Goal: Transaction & Acquisition: Purchase product/service

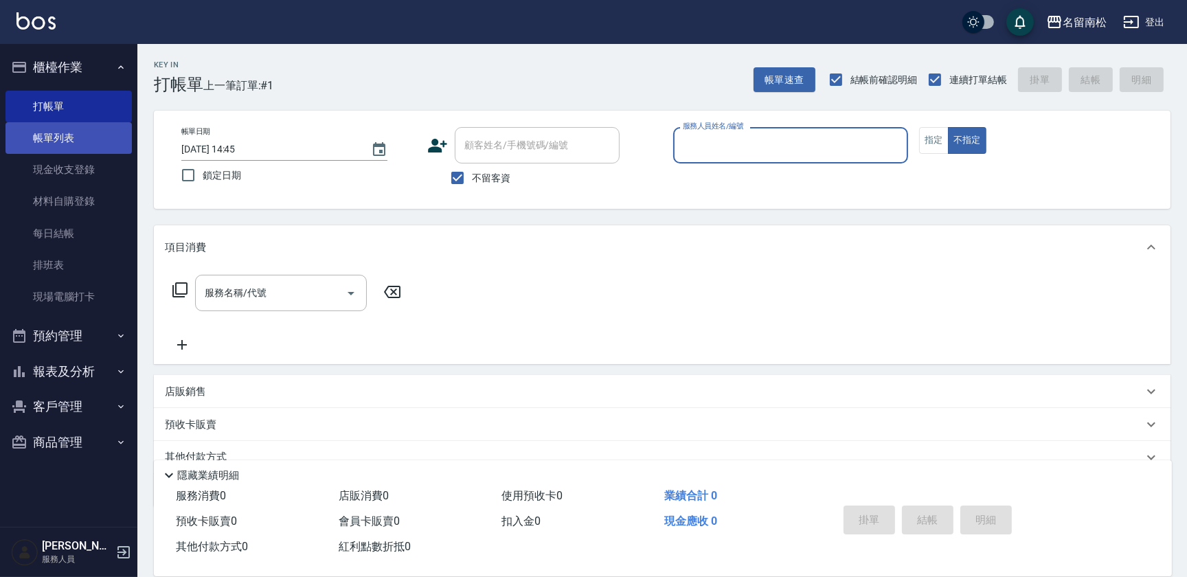
click at [83, 128] on link "帳單列表" at bounding box center [68, 138] width 126 height 32
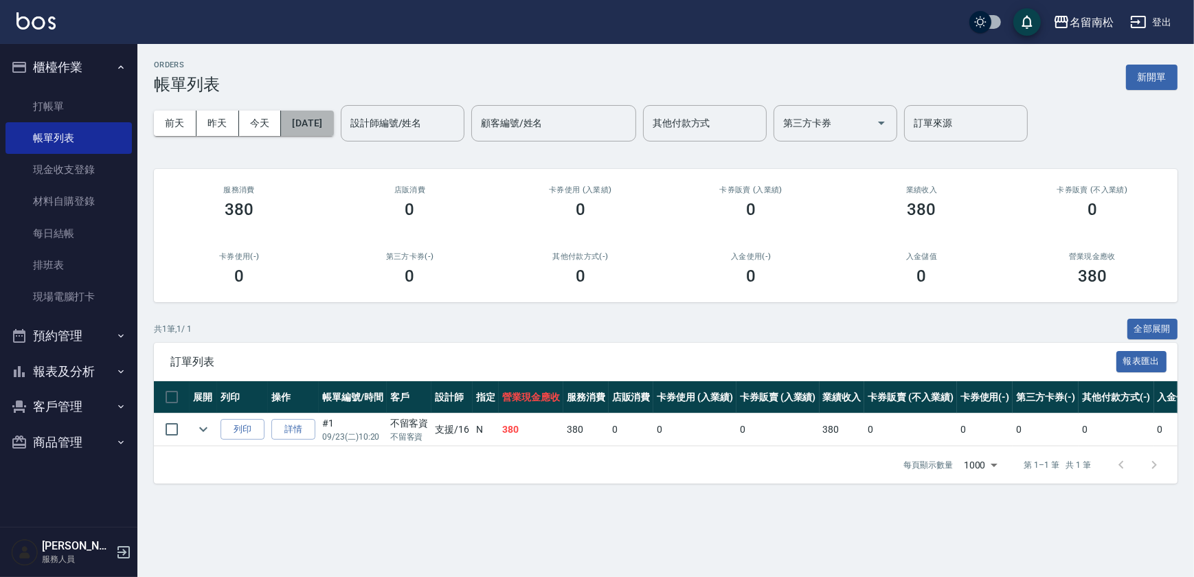
click at [333, 122] on button "[DATE]" at bounding box center [307, 123] width 52 height 25
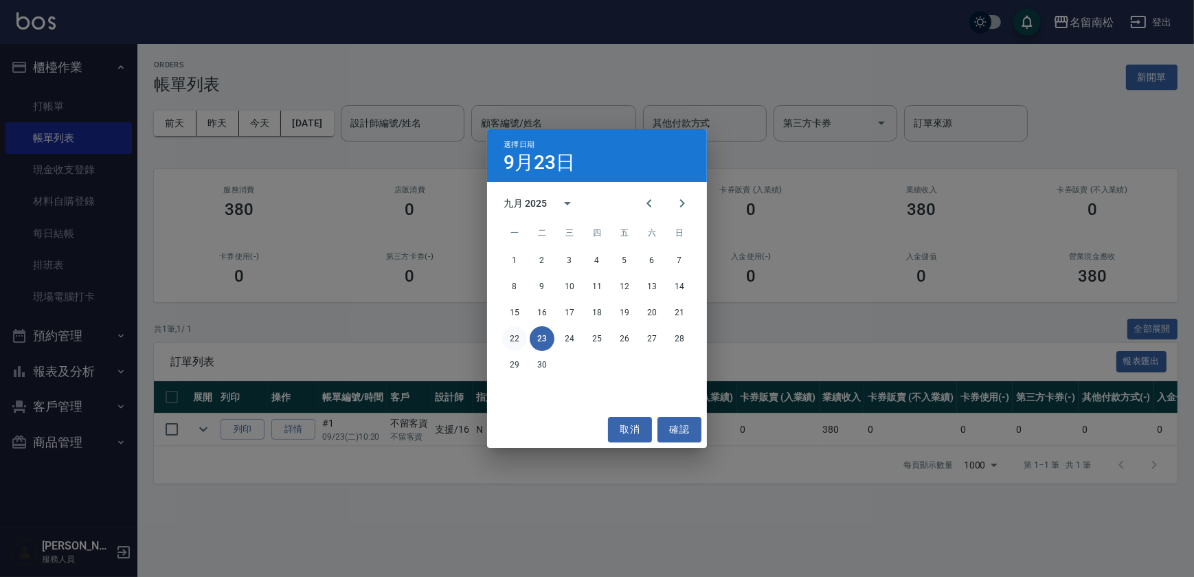
click at [509, 338] on button "22" at bounding box center [514, 338] width 25 height 25
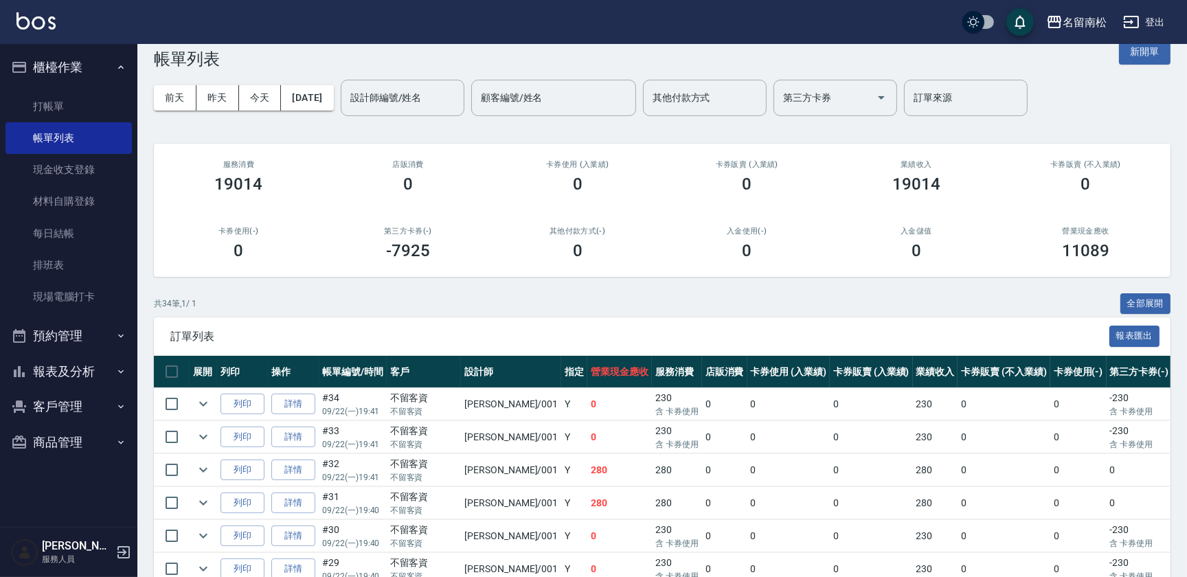
scroll to position [43, 0]
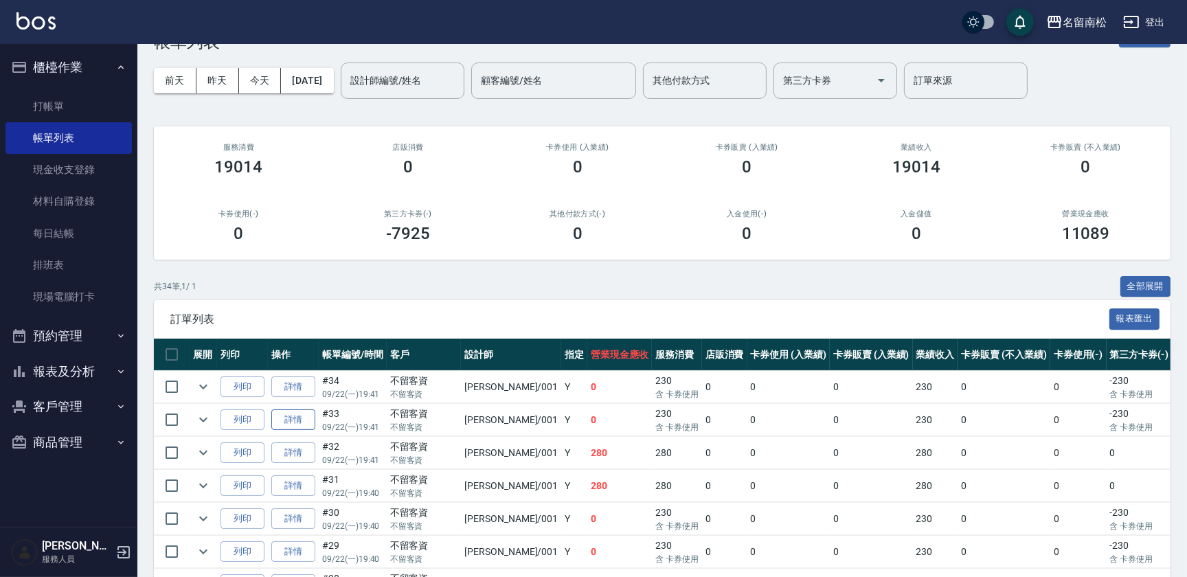
click at [304, 419] on link "詳情" at bounding box center [293, 419] width 44 height 21
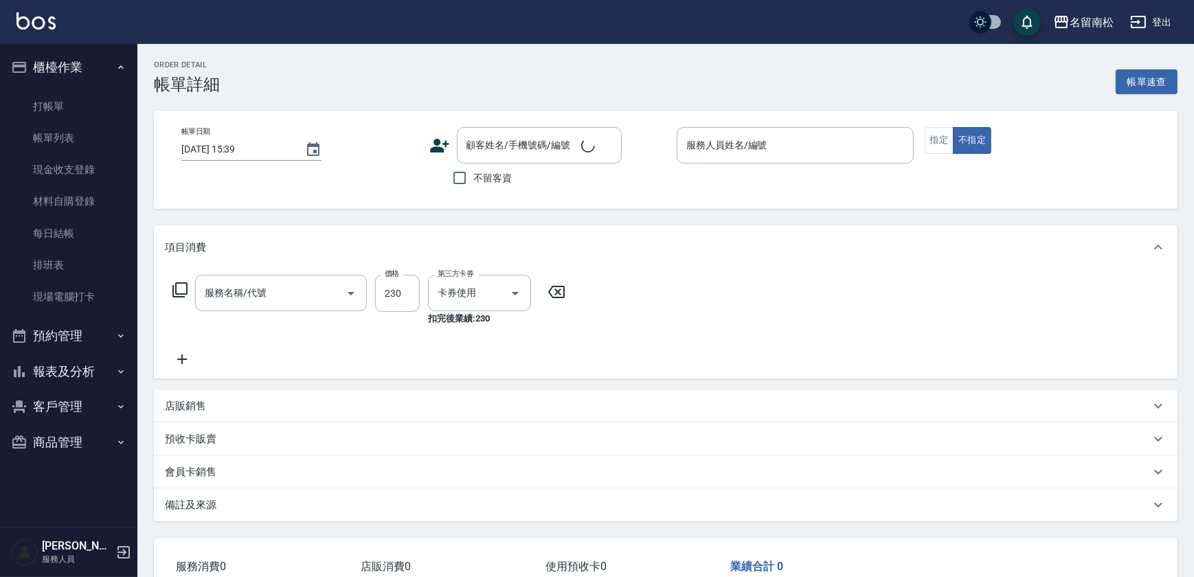
type input "[DATE] 19:41"
checkbox input "true"
type input "[PERSON_NAME]-001"
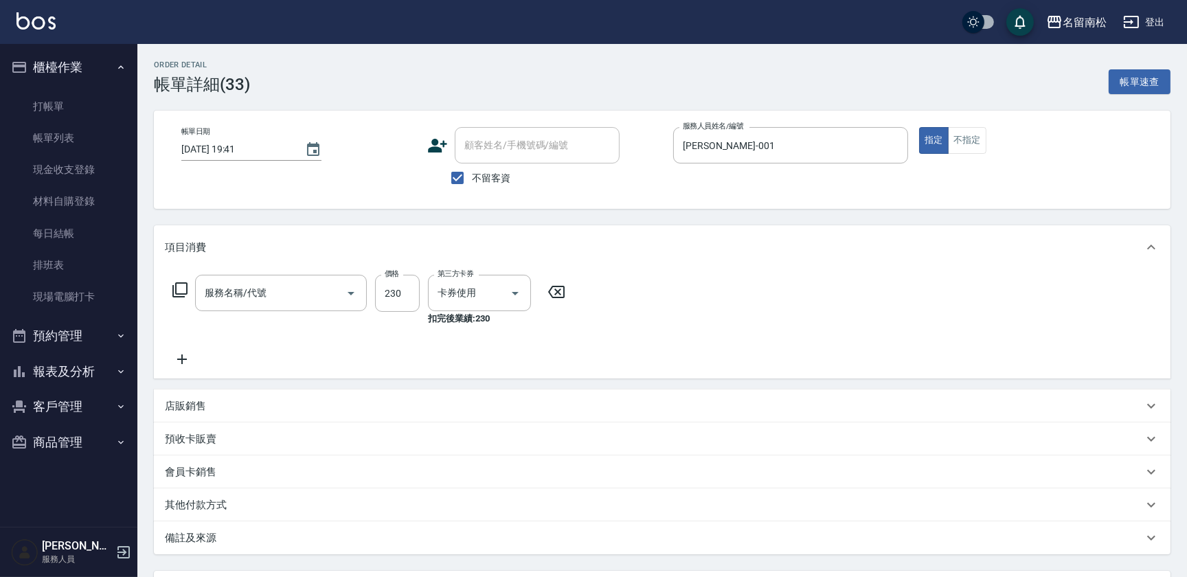
type input "洗髮(卡)230(224)"
click at [498, 297] on icon "Clear" at bounding box center [496, 293] width 14 height 14
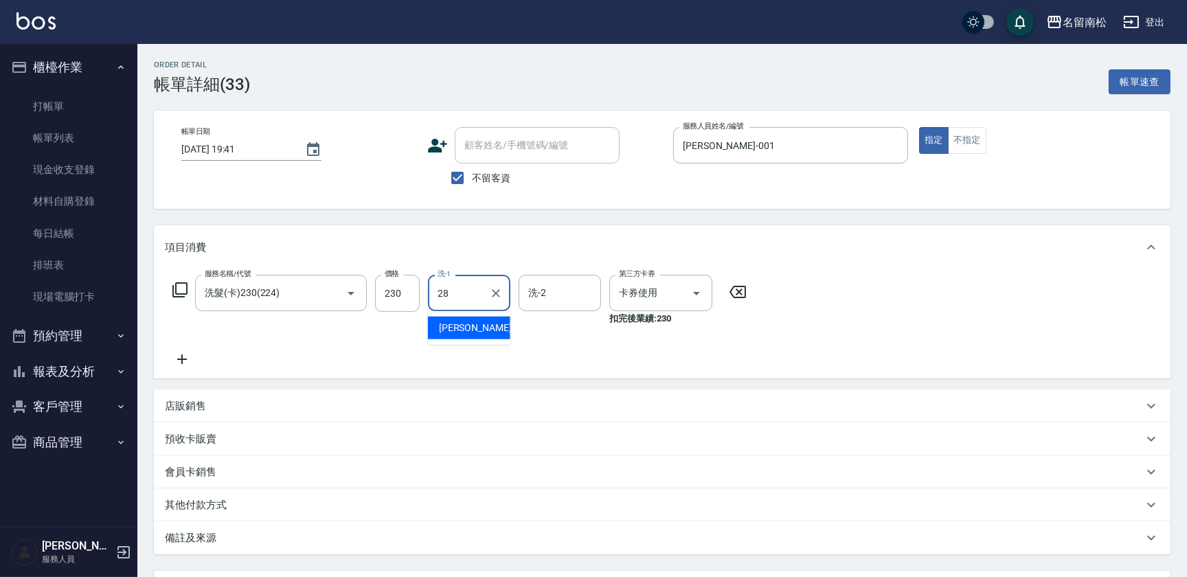
type input "[PERSON_NAME]-28"
click at [887, 146] on icon "Clear" at bounding box center [894, 146] width 14 height 14
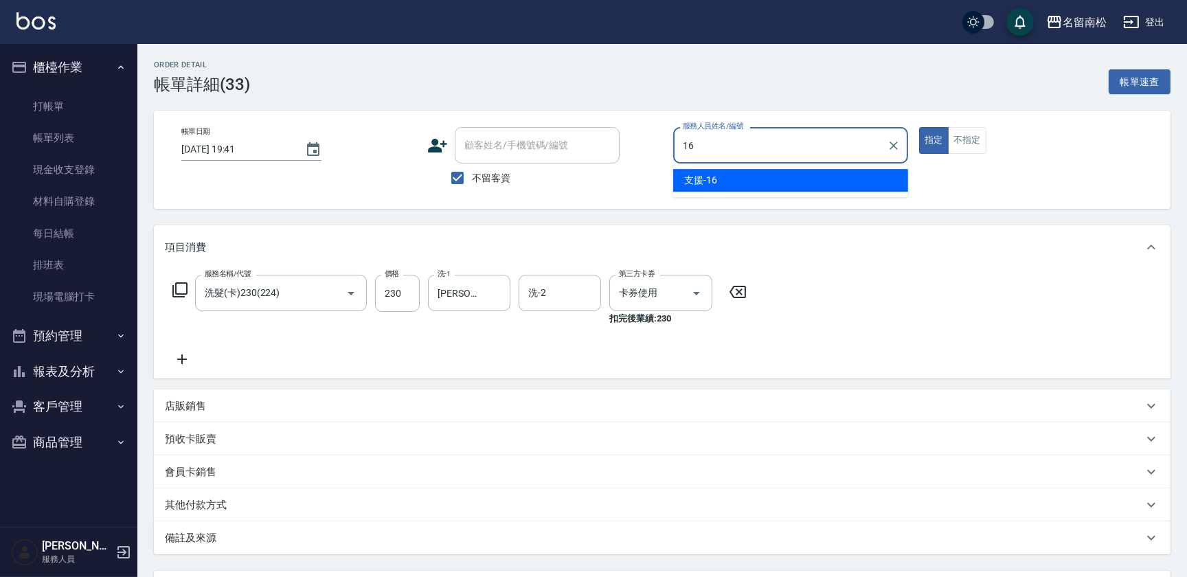
type input "支援-16"
type button "true"
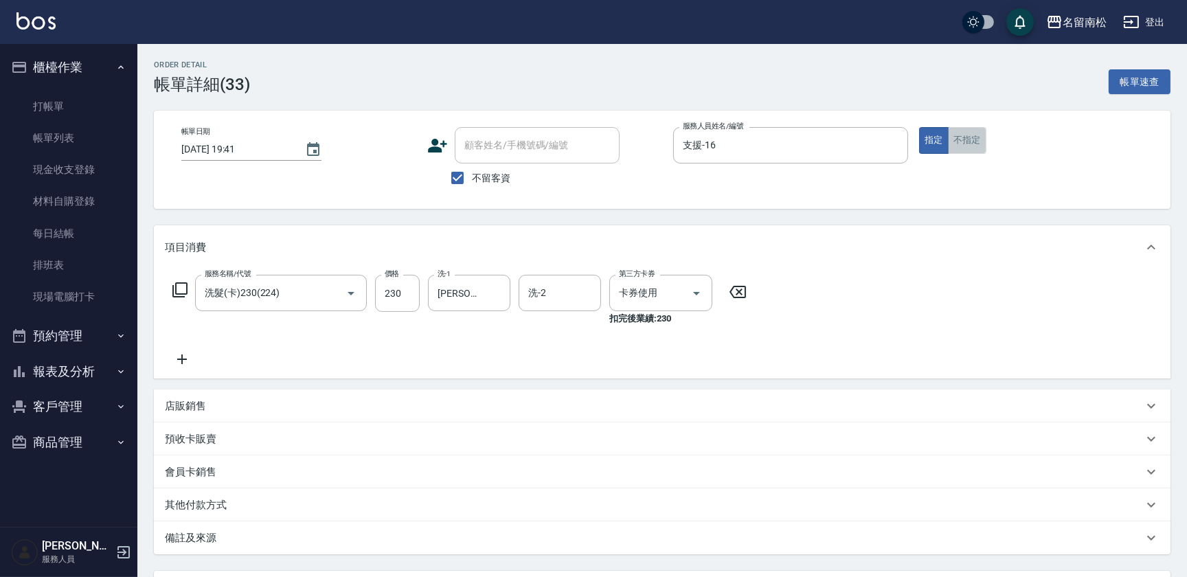
click at [963, 145] on button "不指定" at bounding box center [967, 140] width 38 height 27
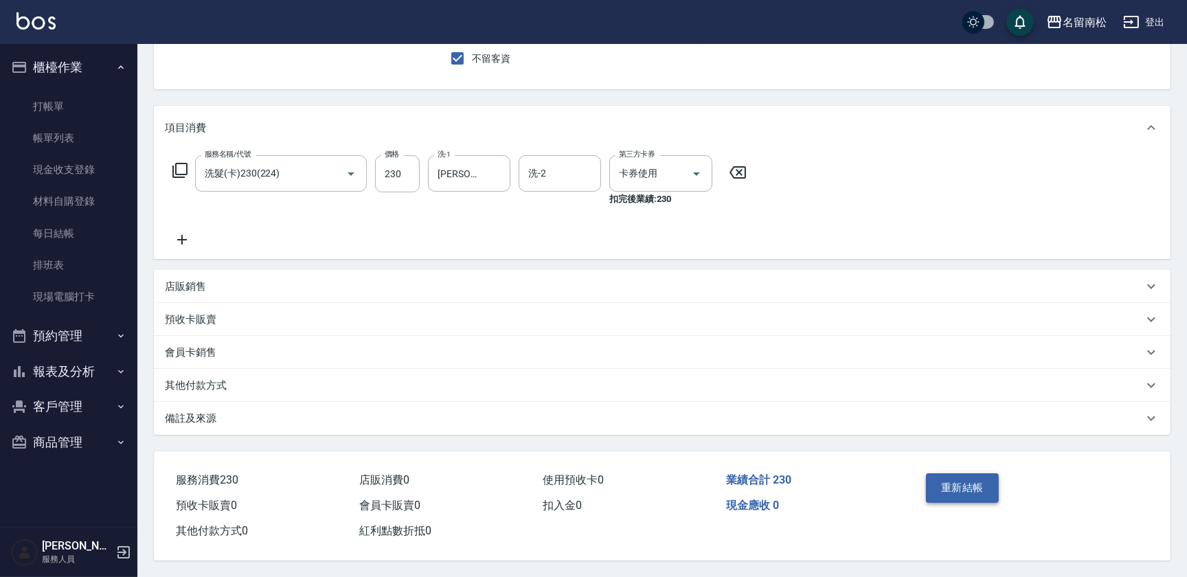
click at [958, 481] on button "重新結帳" at bounding box center [962, 487] width 73 height 29
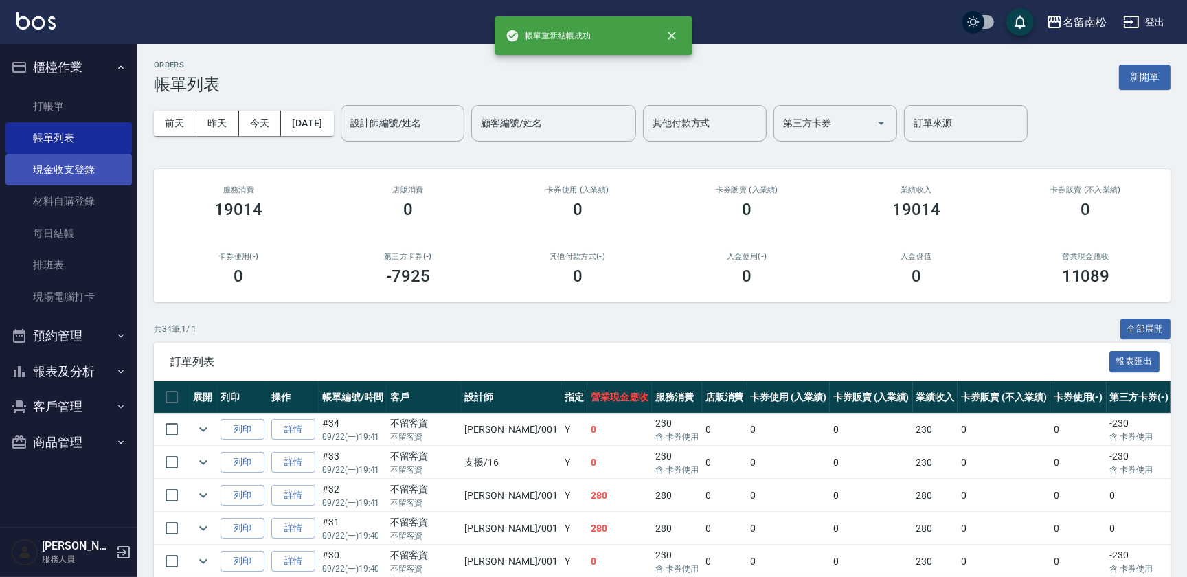
click at [85, 175] on link "現金收支登錄" at bounding box center [68, 170] width 126 height 32
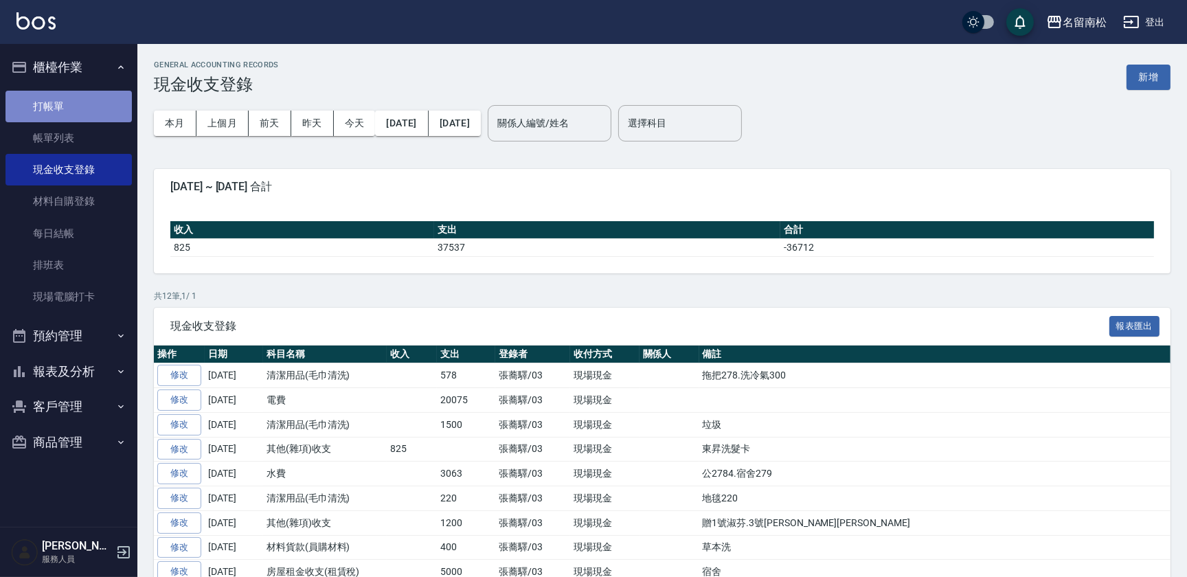
click at [89, 101] on link "打帳單" at bounding box center [68, 107] width 126 height 32
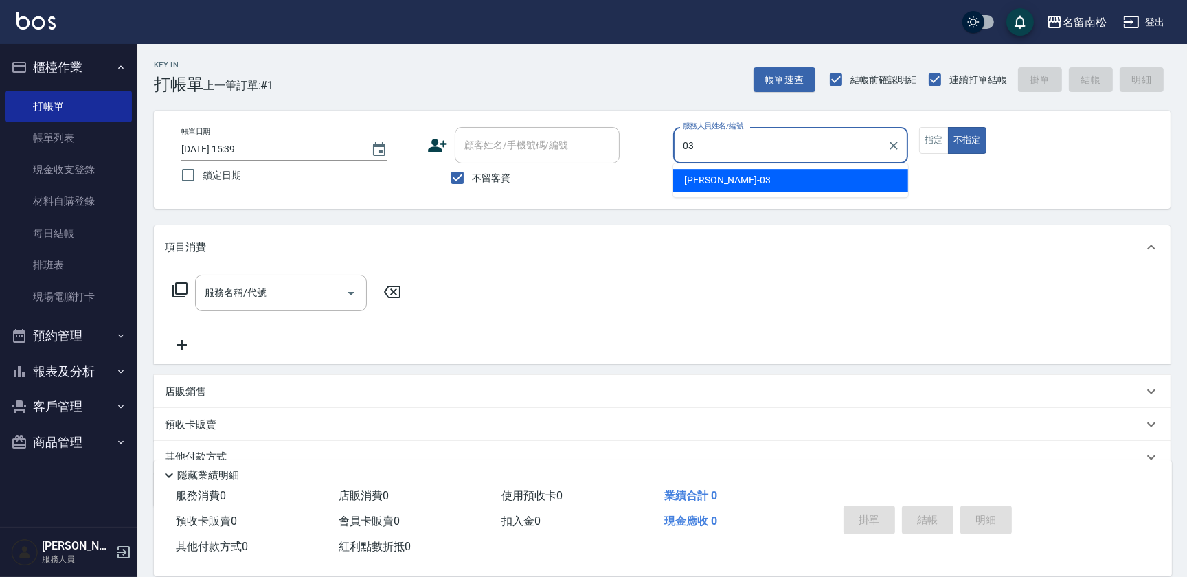
type input "[PERSON_NAME]-03"
type button "false"
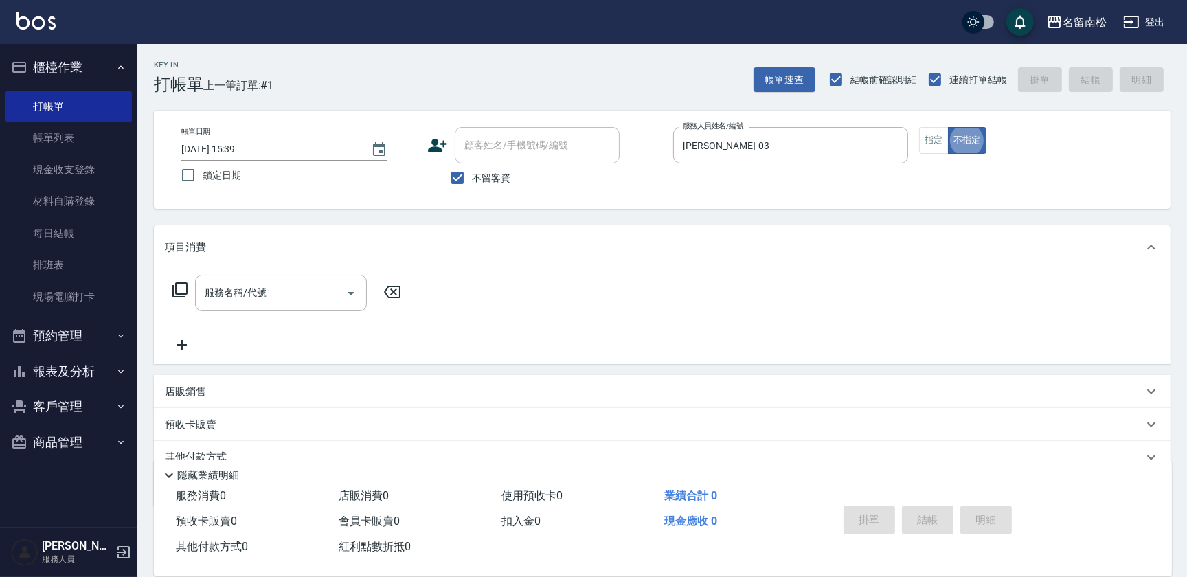
click at [252, 295] on div "服務名稱/代號 服務名稱/代號" at bounding box center [281, 293] width 172 height 36
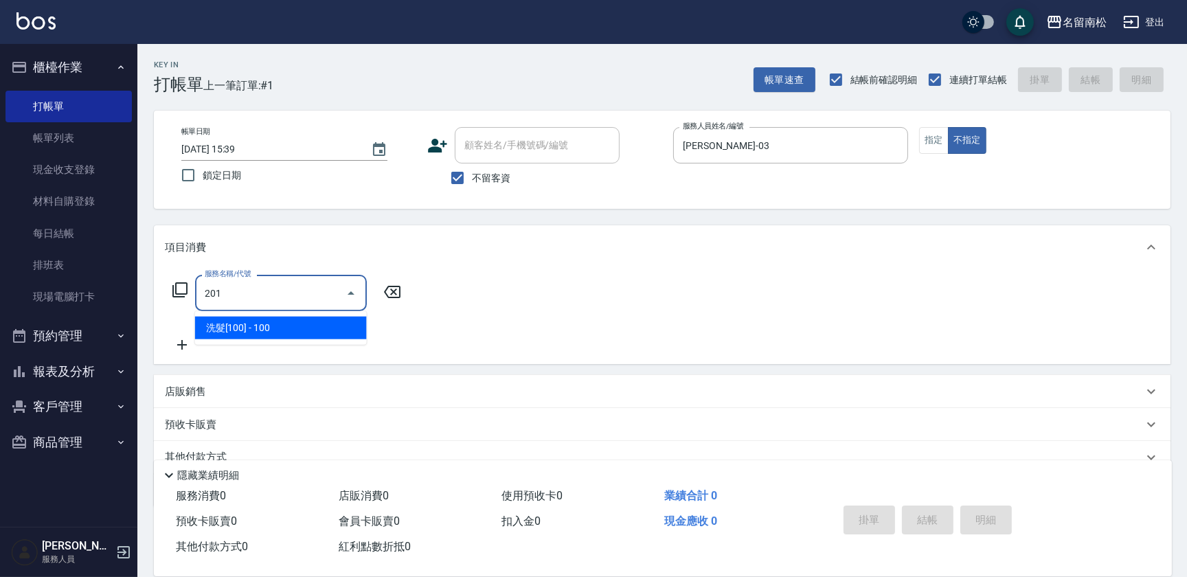
type input "洗髮[100](201)"
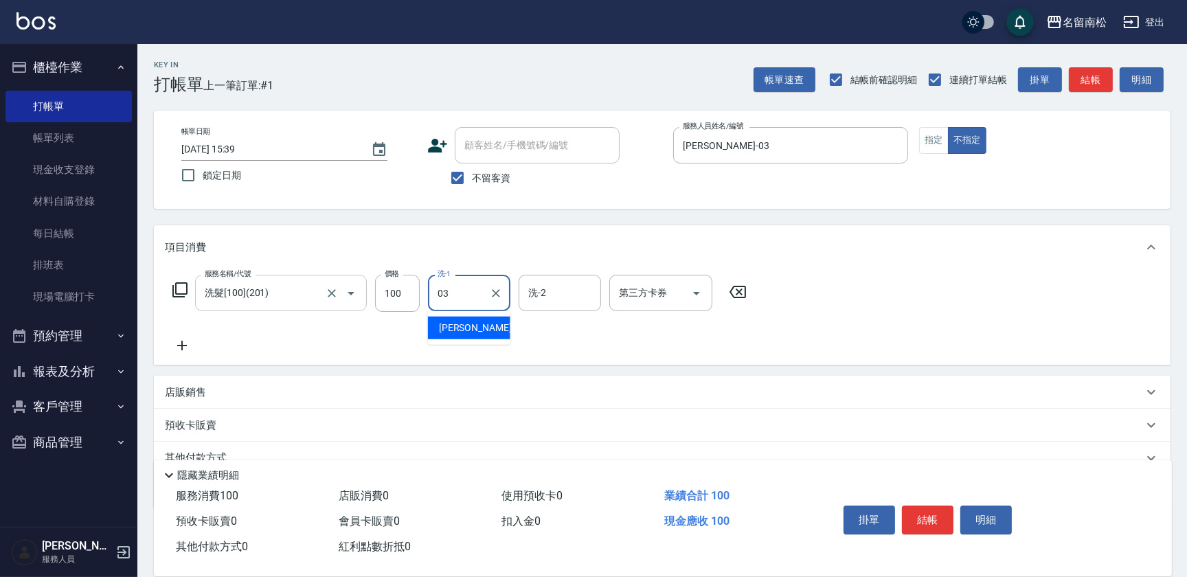
type input "[PERSON_NAME]-03"
click at [185, 349] on icon at bounding box center [182, 345] width 34 height 16
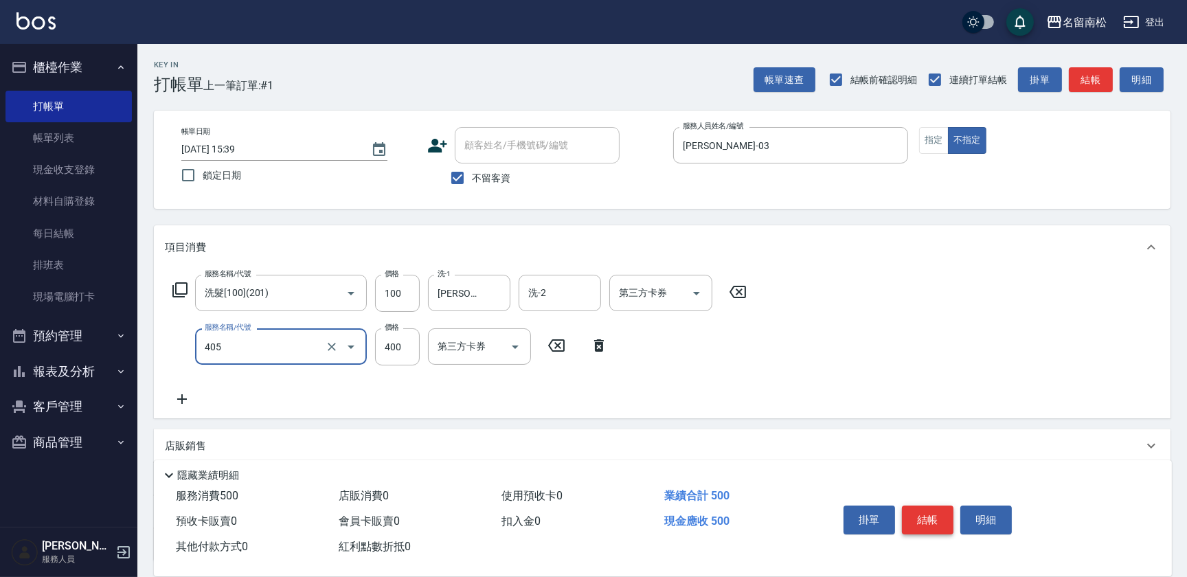
type input "剪髮(400)(405)"
click at [911, 516] on button "結帳" at bounding box center [928, 519] width 52 height 29
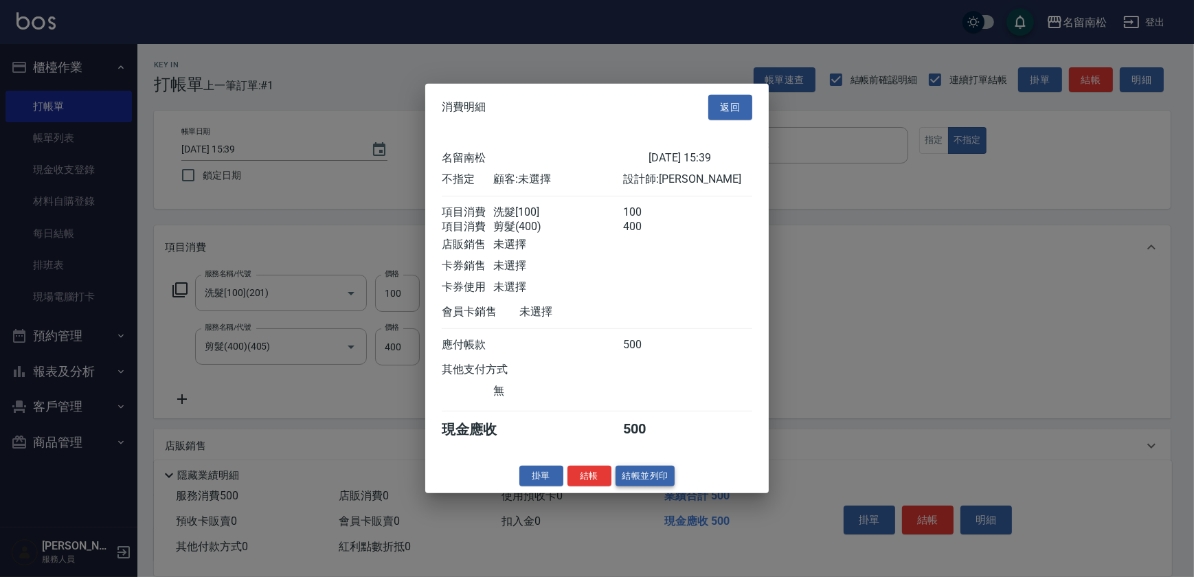
click at [642, 486] on button "結帳並列印" at bounding box center [645, 475] width 60 height 21
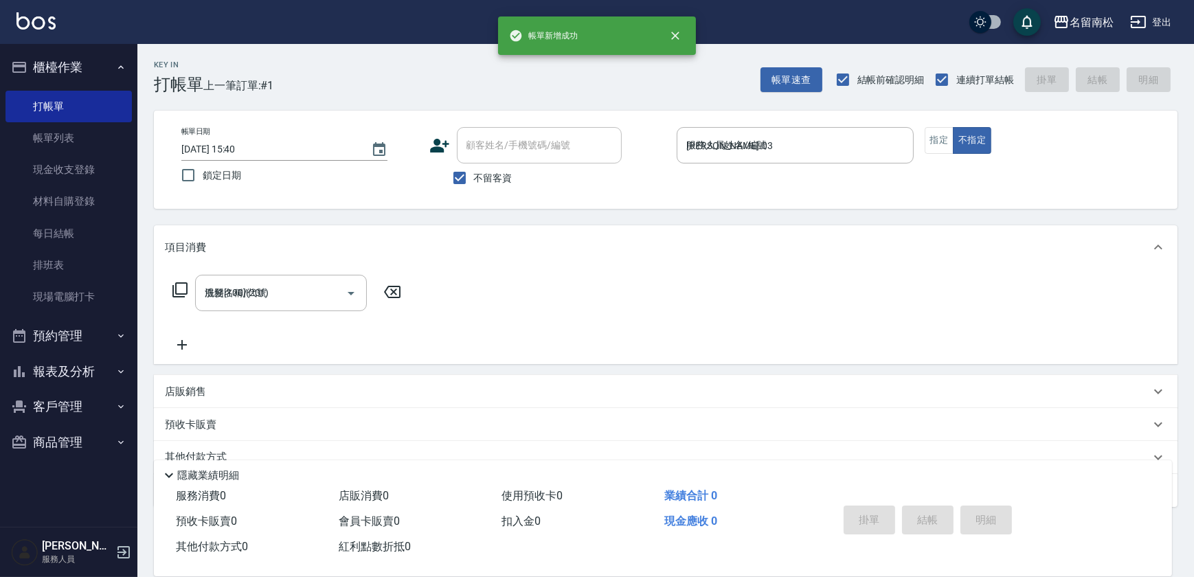
type input "[DATE] 15:40"
